Goal: Task Accomplishment & Management: Complete application form

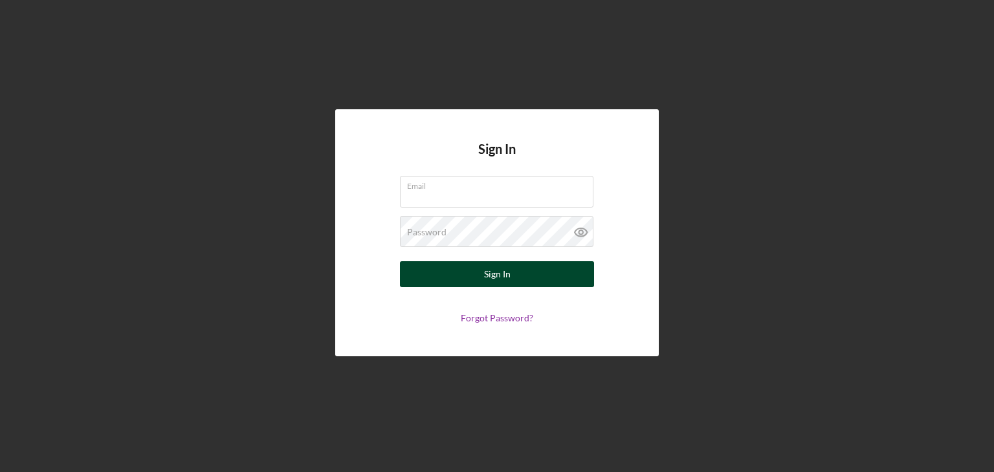
type input "[EMAIL_ADDRESS][DOMAIN_NAME]"
click at [514, 272] on button "Sign In" at bounding box center [497, 274] width 194 height 26
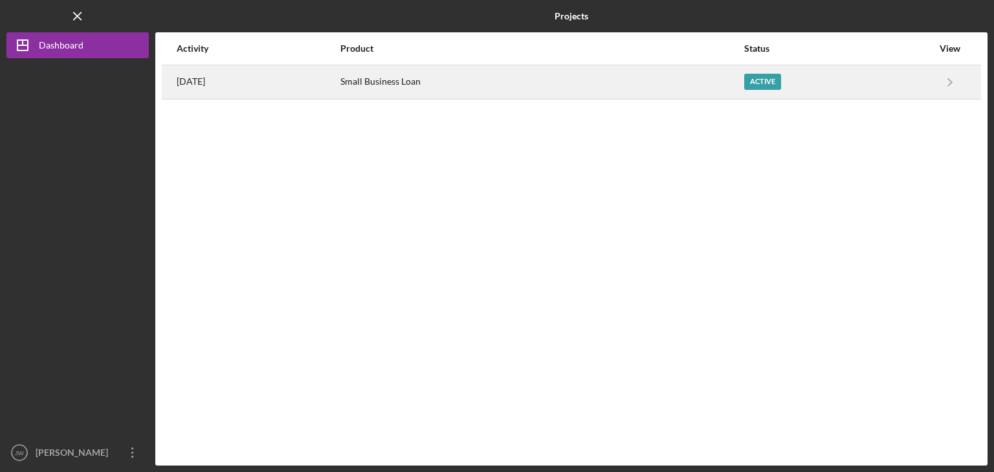
click at [447, 81] on div "Small Business Loan" at bounding box center [541, 82] width 403 height 32
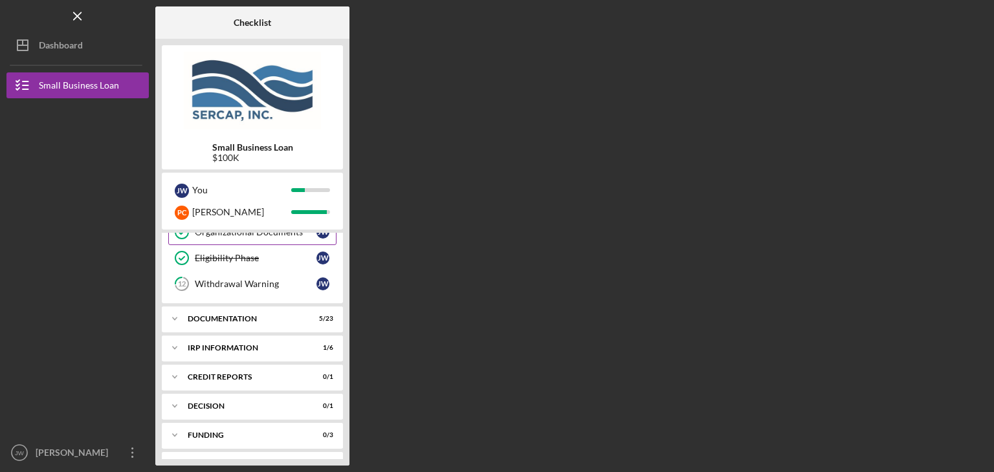
scroll to position [321, 0]
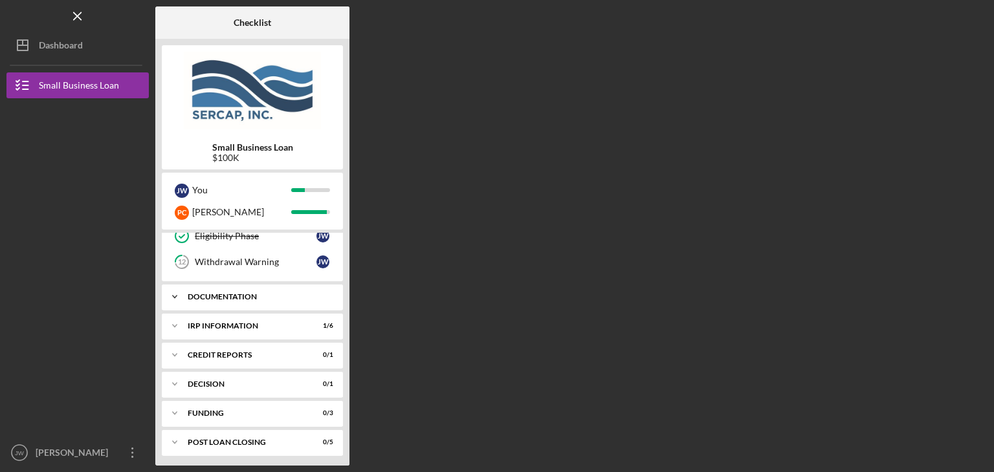
click at [256, 293] on div "Documentation" at bounding box center [257, 297] width 139 height 8
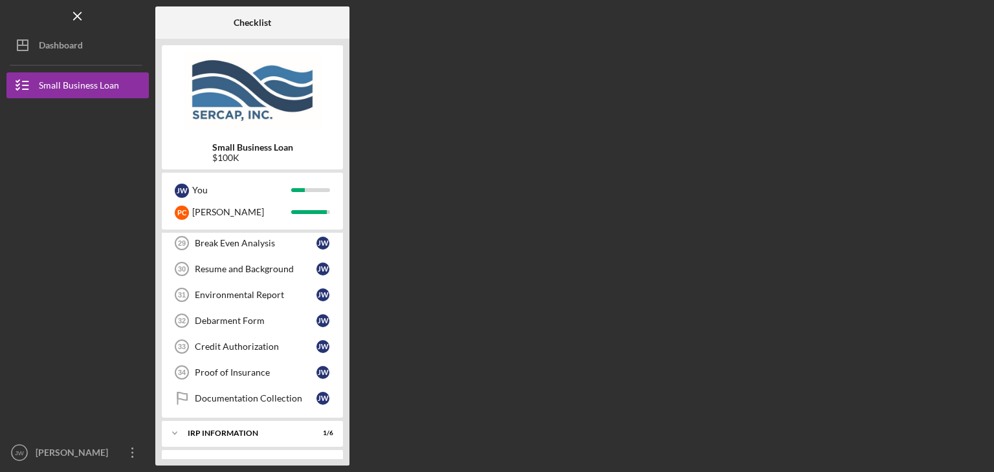
scroll to position [839, 0]
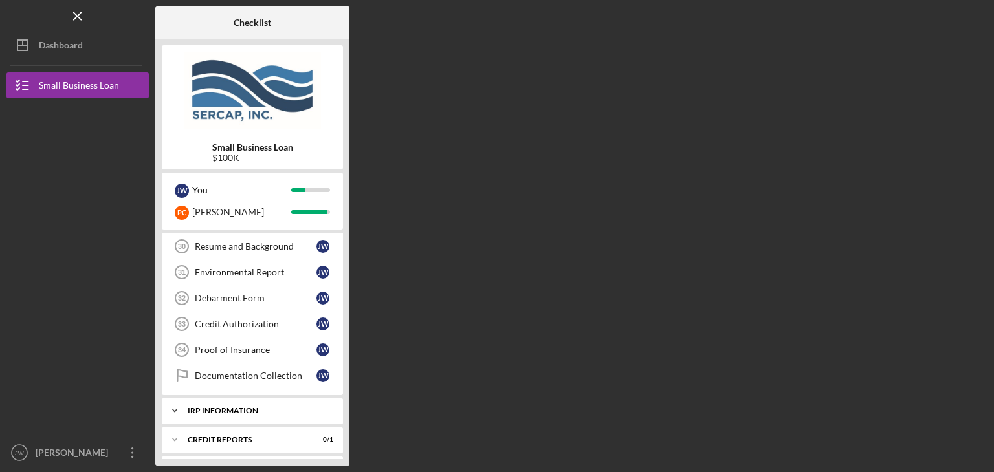
click at [245, 398] on div "Icon/Expander IRP Information 1 / 6" at bounding box center [252, 411] width 181 height 26
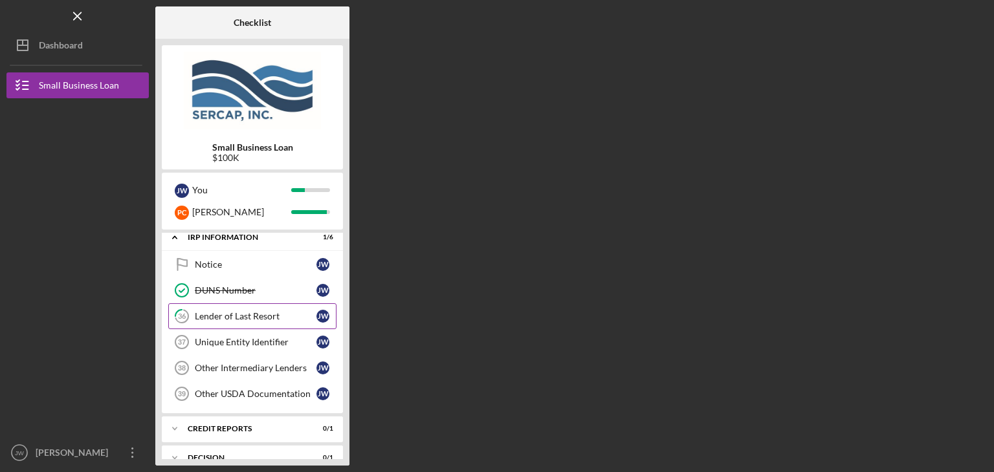
scroll to position [1033, 0]
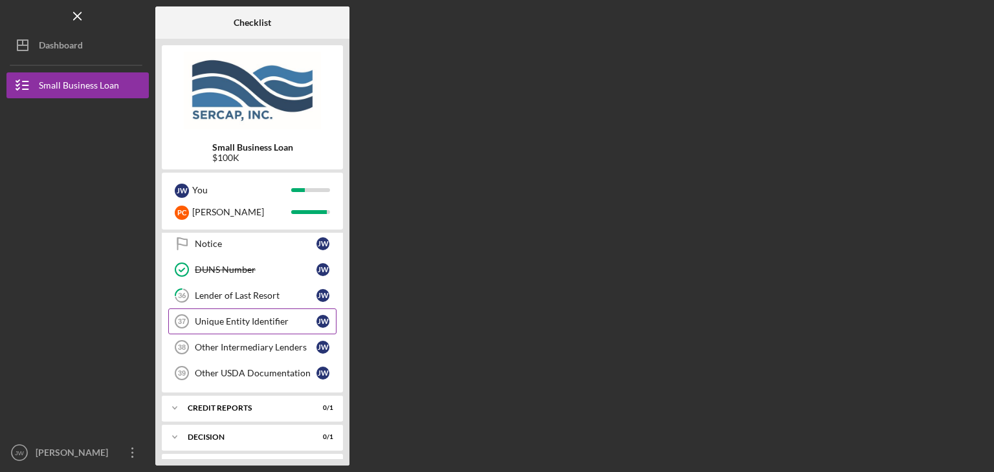
click at [258, 316] on div "Unique Entity Identifier" at bounding box center [256, 321] width 122 height 10
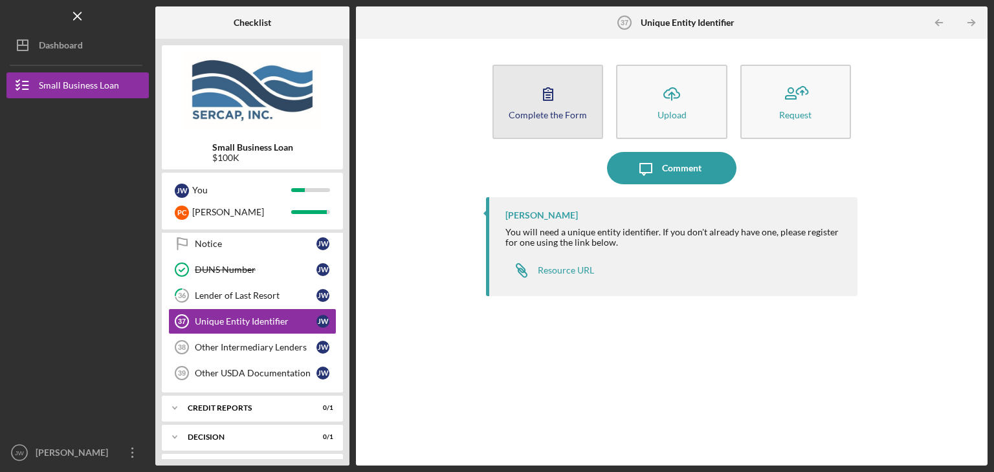
click at [541, 101] on icon "button" at bounding box center [548, 94] width 32 height 32
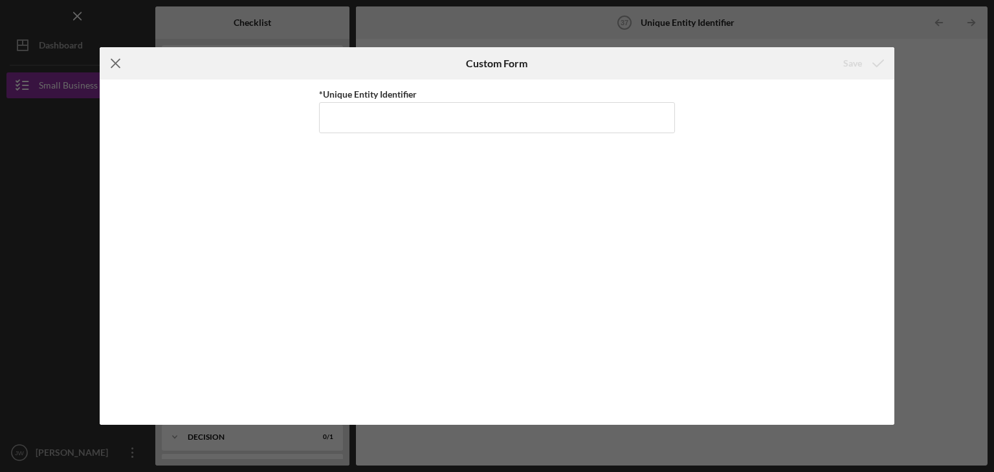
click at [112, 61] on line at bounding box center [115, 64] width 8 height 8
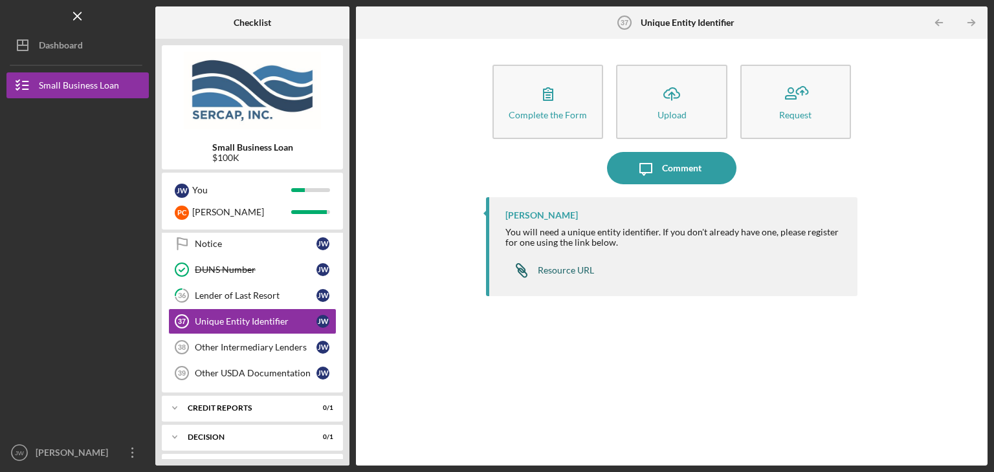
click at [574, 269] on div "Resource URL" at bounding box center [566, 270] width 56 height 10
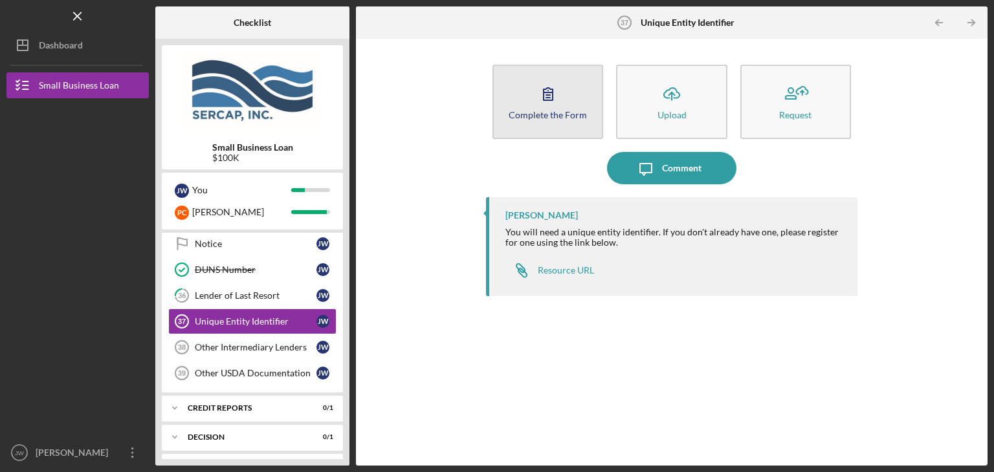
click at [550, 108] on icon "button" at bounding box center [548, 94] width 32 height 32
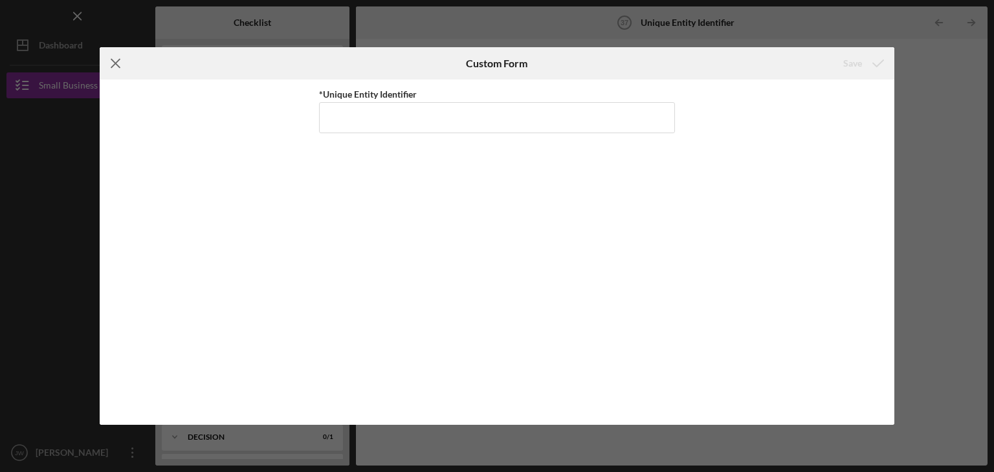
click at [115, 60] on icon "Icon/Menu Close" at bounding box center [116, 63] width 32 height 32
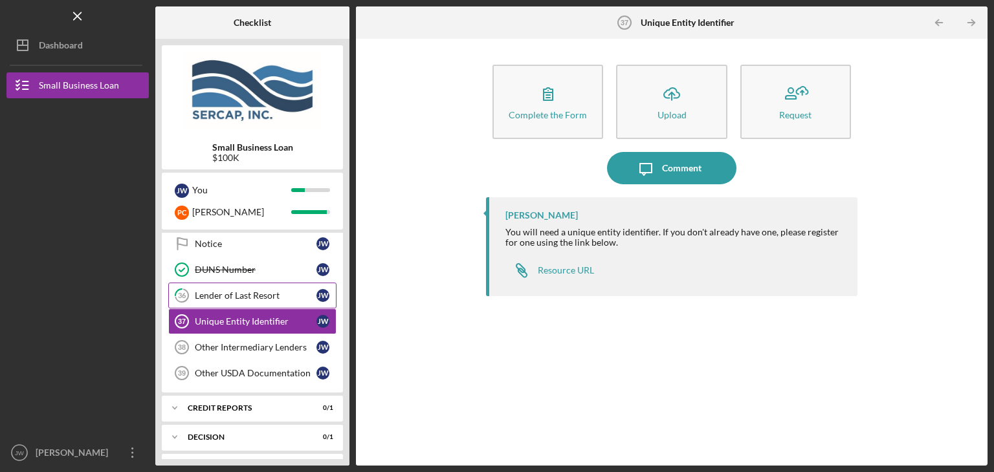
click at [254, 291] on div "Lender of Last Resort" at bounding box center [256, 296] width 122 height 10
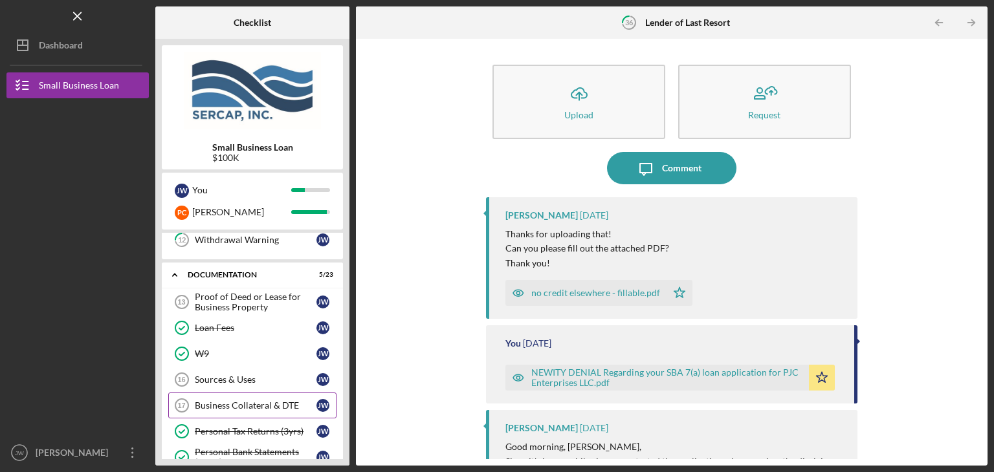
scroll to position [321, 0]
